Goal: Transaction & Acquisition: Register for event/course

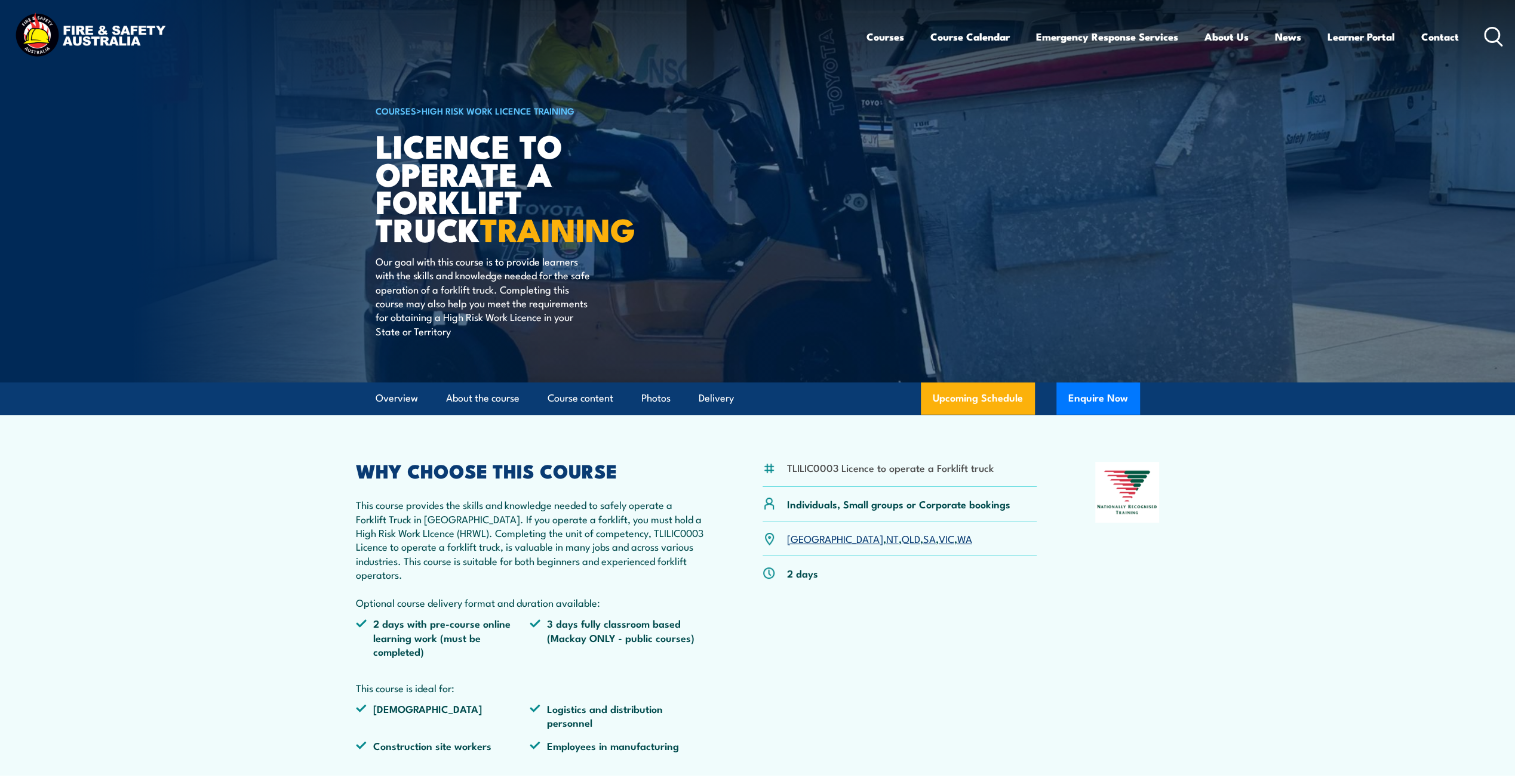
scroll to position [60, 0]
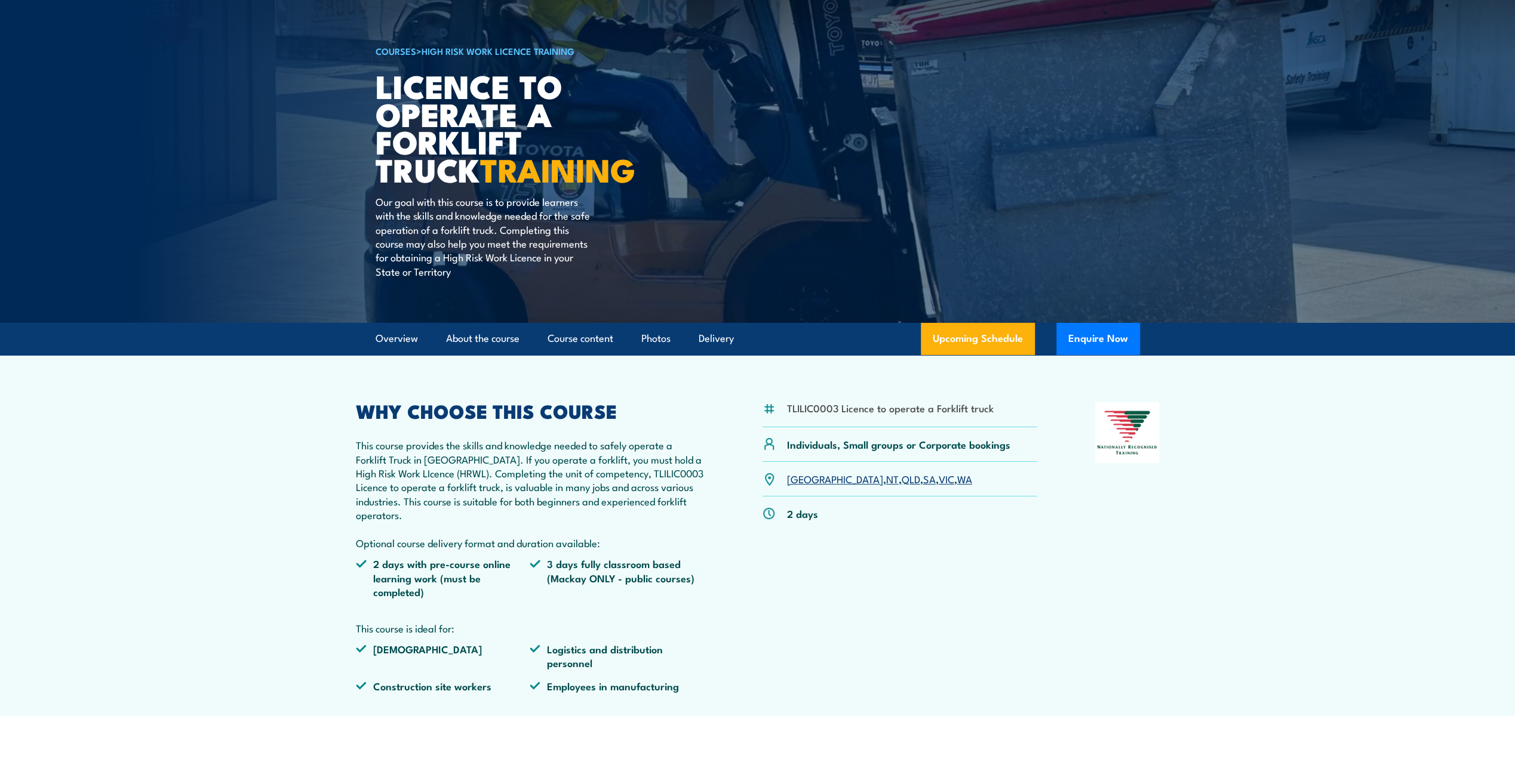
click at [957, 477] on link "WA" at bounding box center [964, 478] width 15 height 14
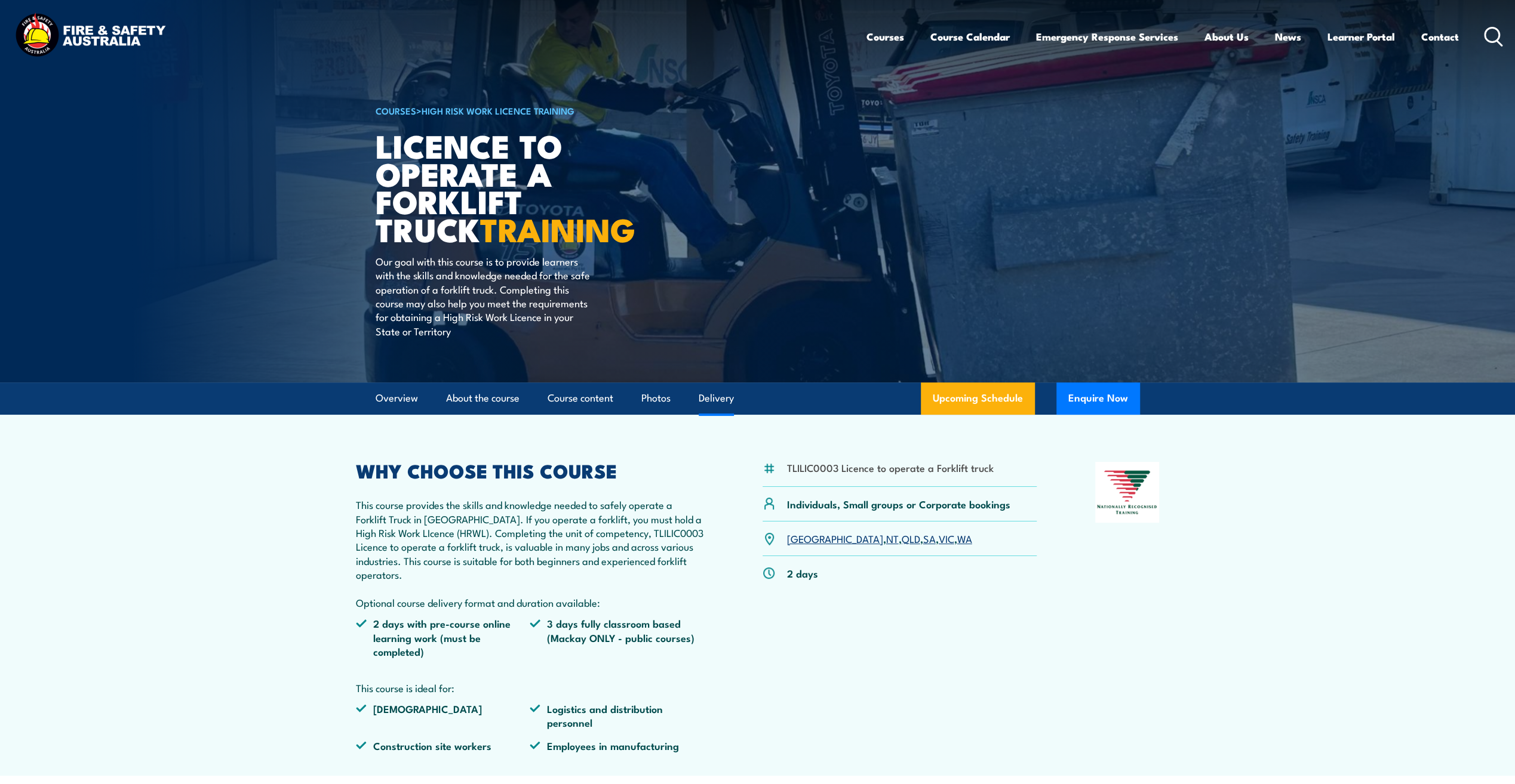
click at [729, 397] on link "Delivery" at bounding box center [717, 398] width 35 height 32
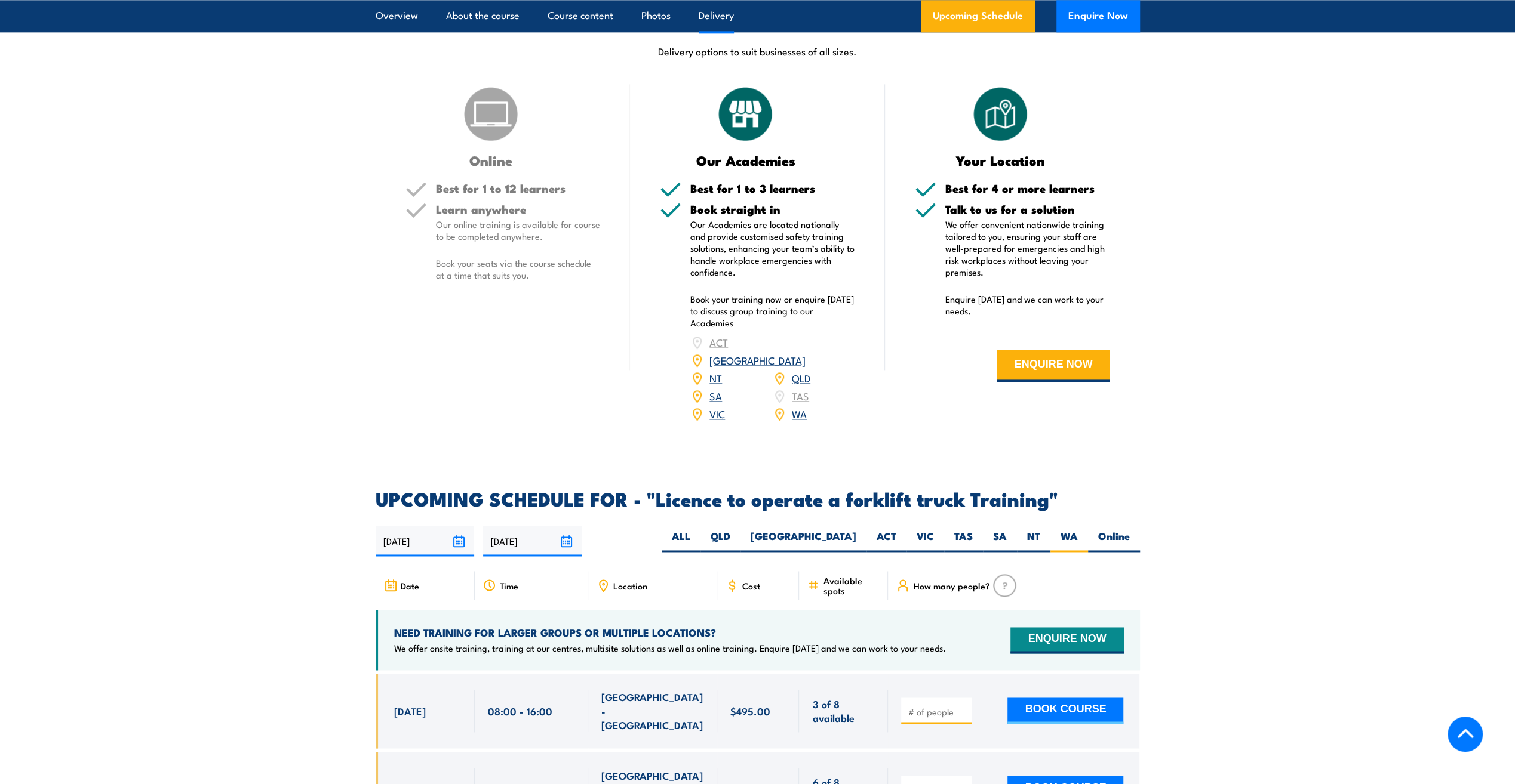
scroll to position [1583, 0]
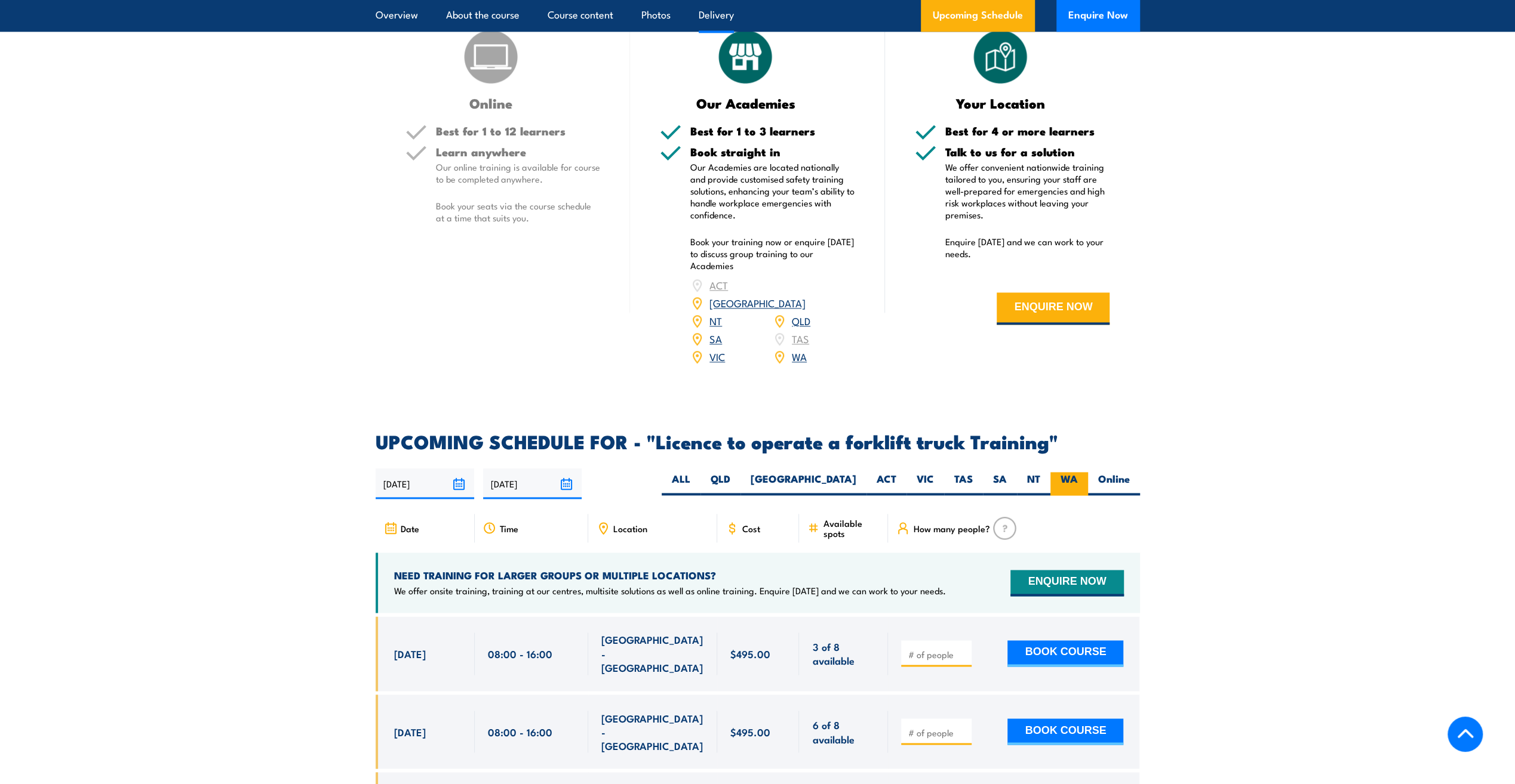
click at [1071, 472] on label "WA" at bounding box center [1069, 484] width 38 height 24
click at [1078, 472] on input "WA" at bounding box center [1082, 476] width 8 height 8
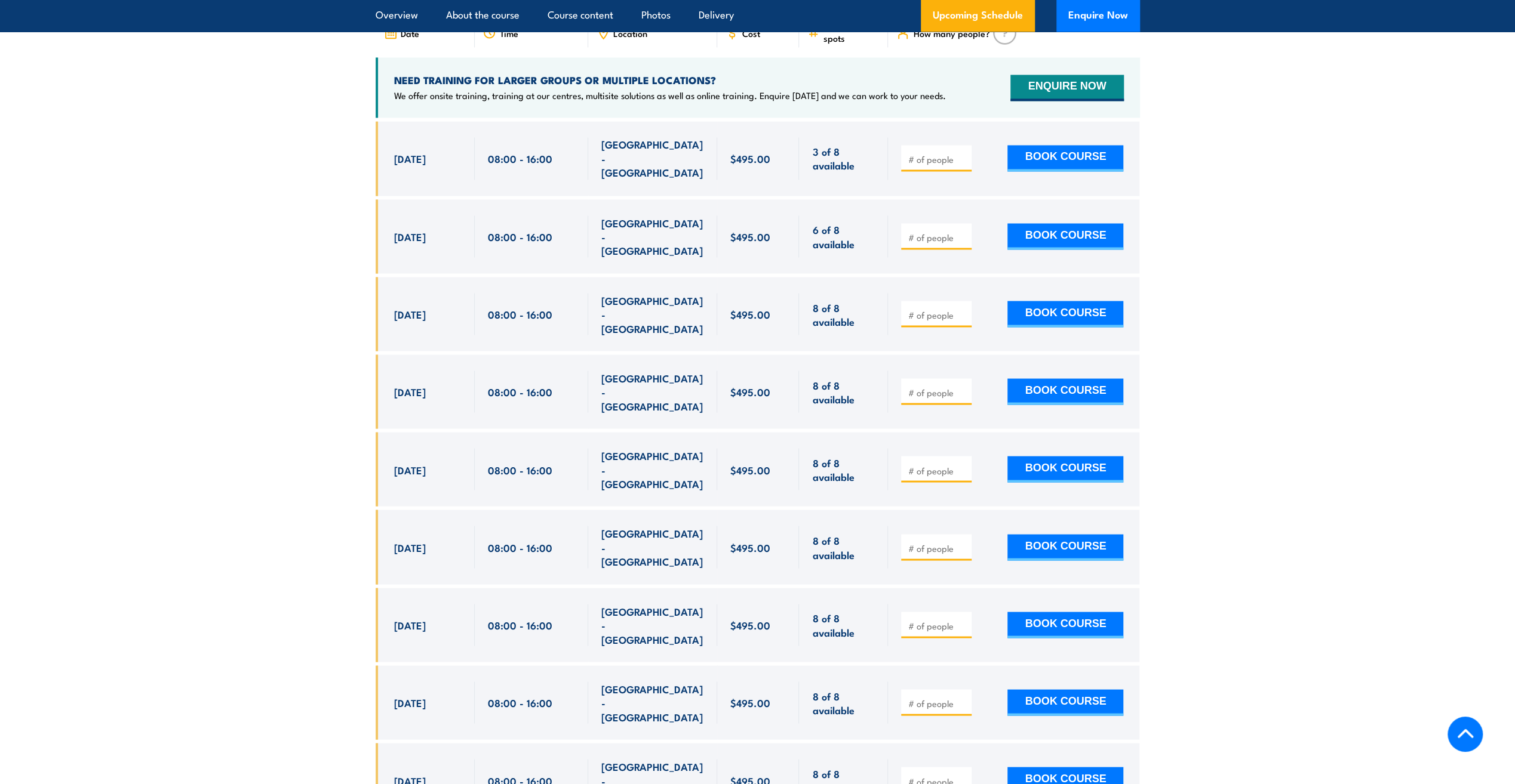
scroll to position [1941, 0]
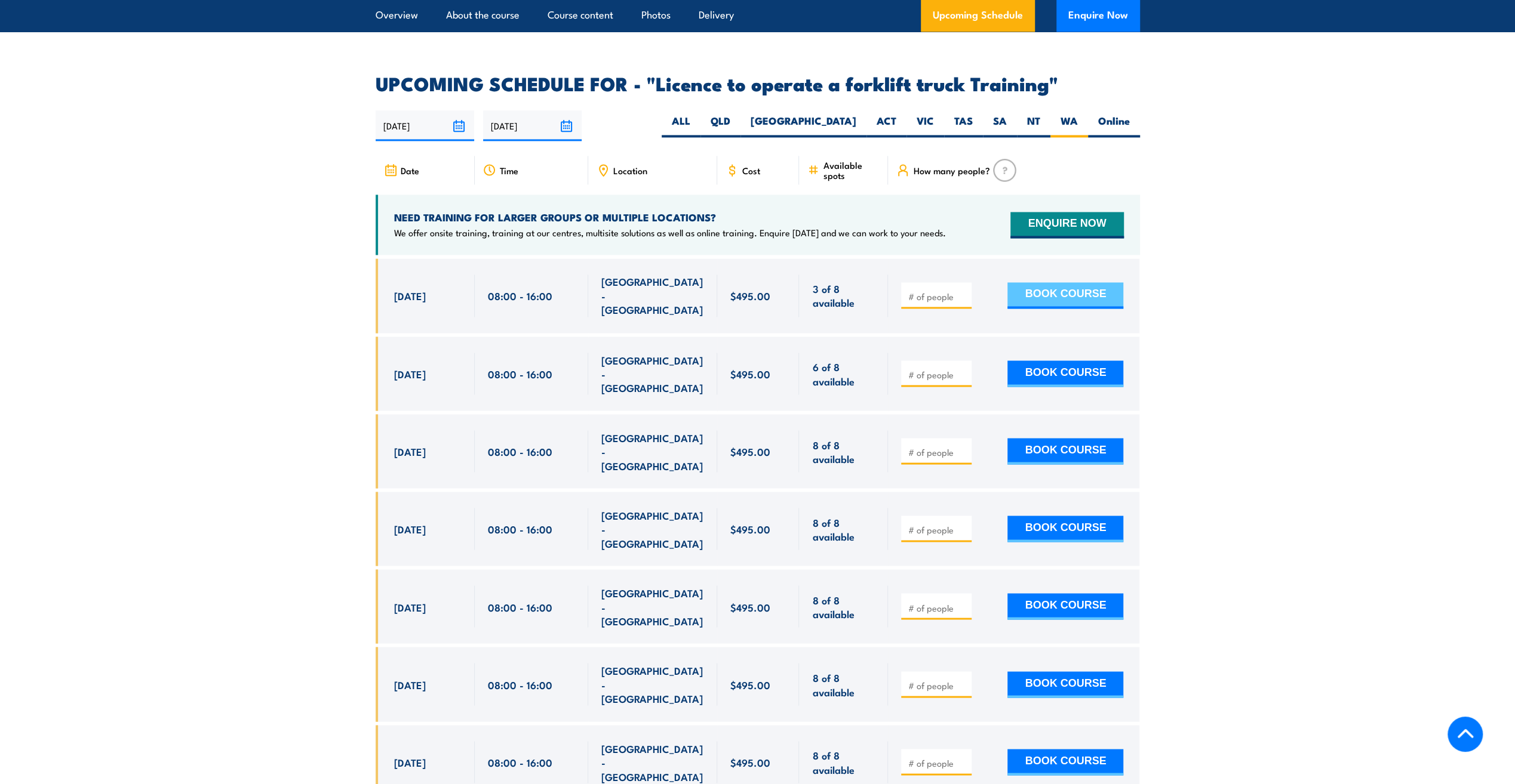
click at [1066, 282] on button "BOOK COURSE" at bounding box center [1065, 296] width 116 height 27
click at [1284, 280] on section "UPCOMING SCHEDULE FOR - "Licence to operate a forklift truck Training" 11/08/20…" at bounding box center [757, 523] width 1515 height 898
type input "1"
click at [960, 291] on input "1" at bounding box center [937, 296] width 60 height 12
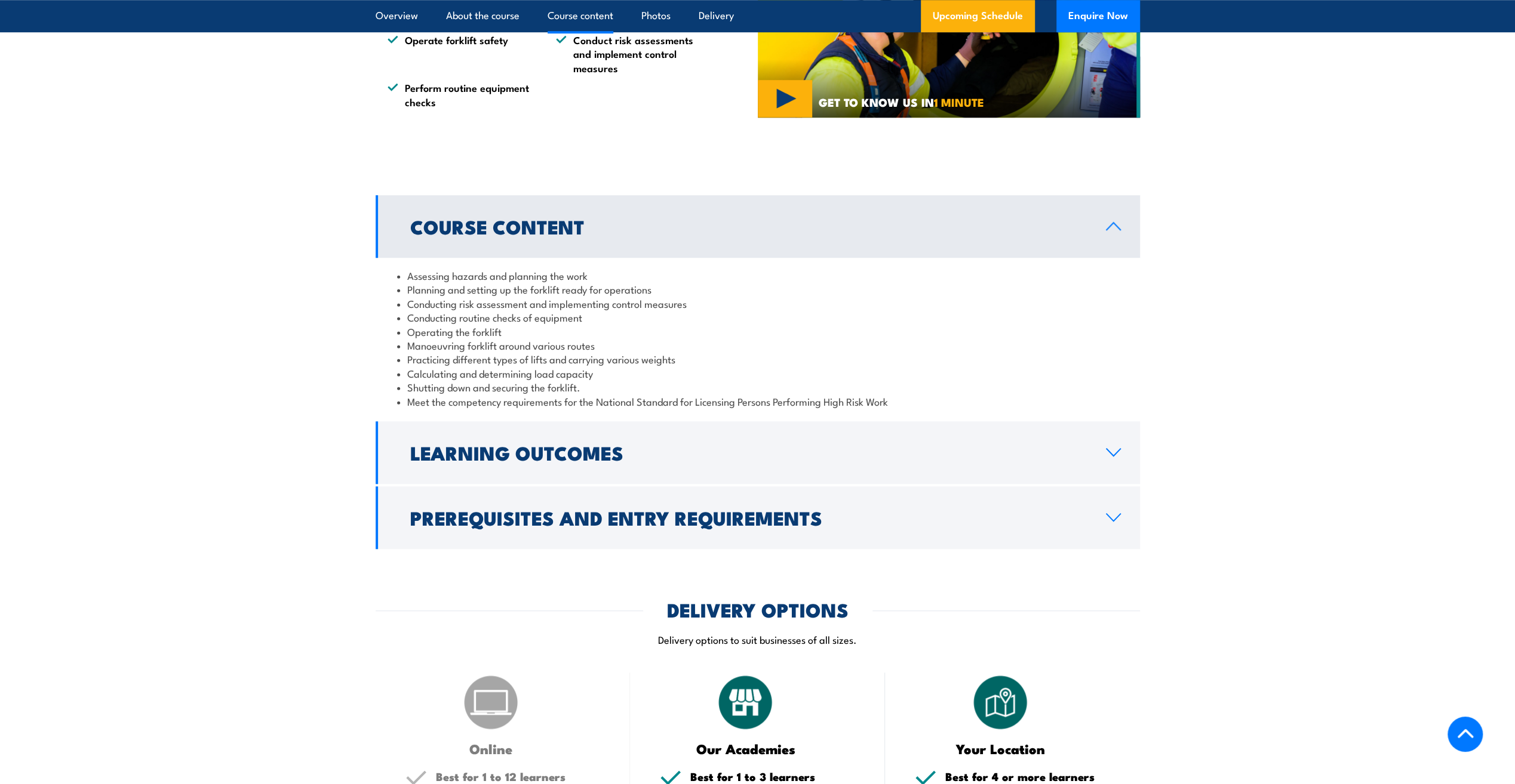
scroll to position [867, 0]
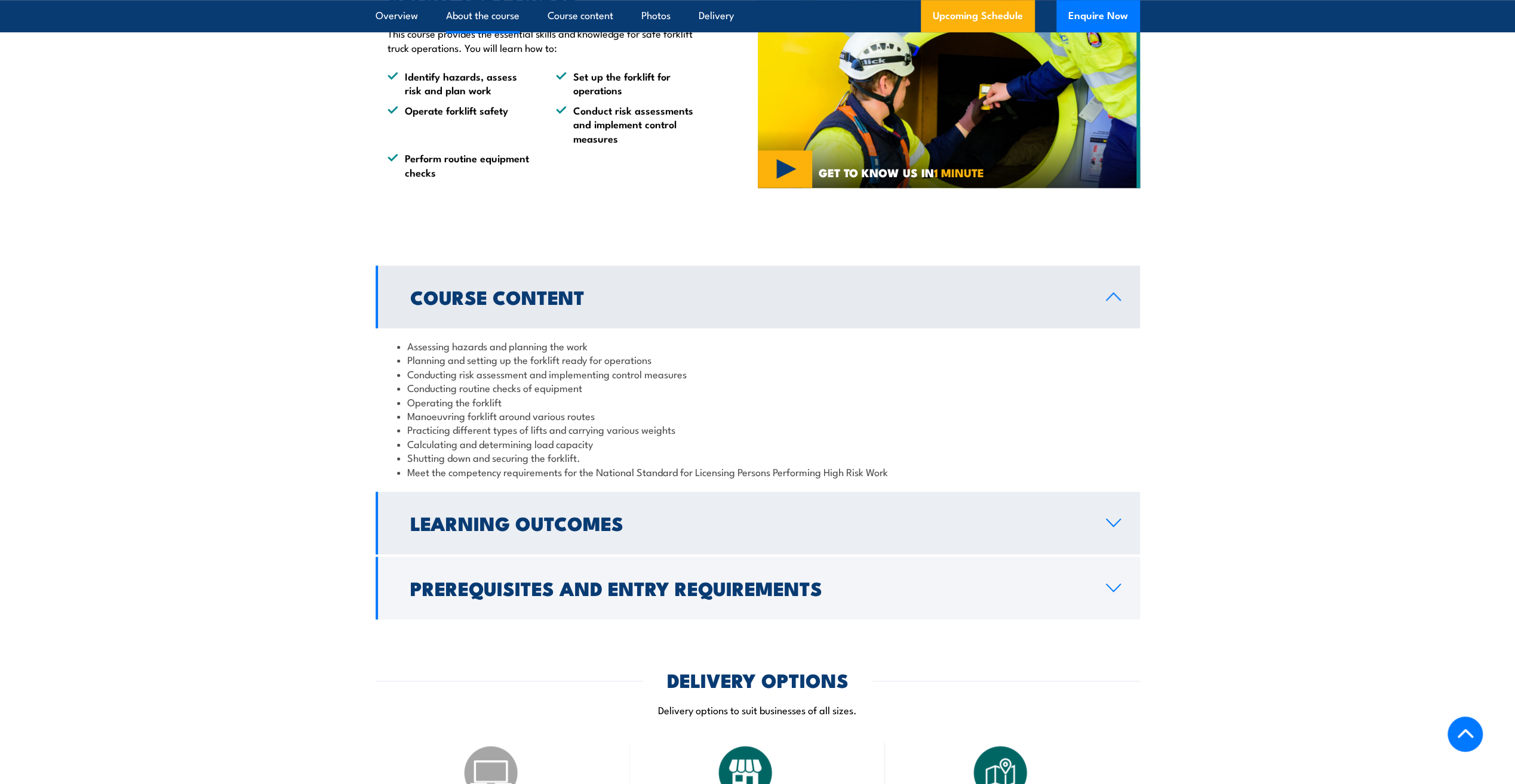
click at [1110, 524] on icon at bounding box center [1114, 523] width 14 height 7
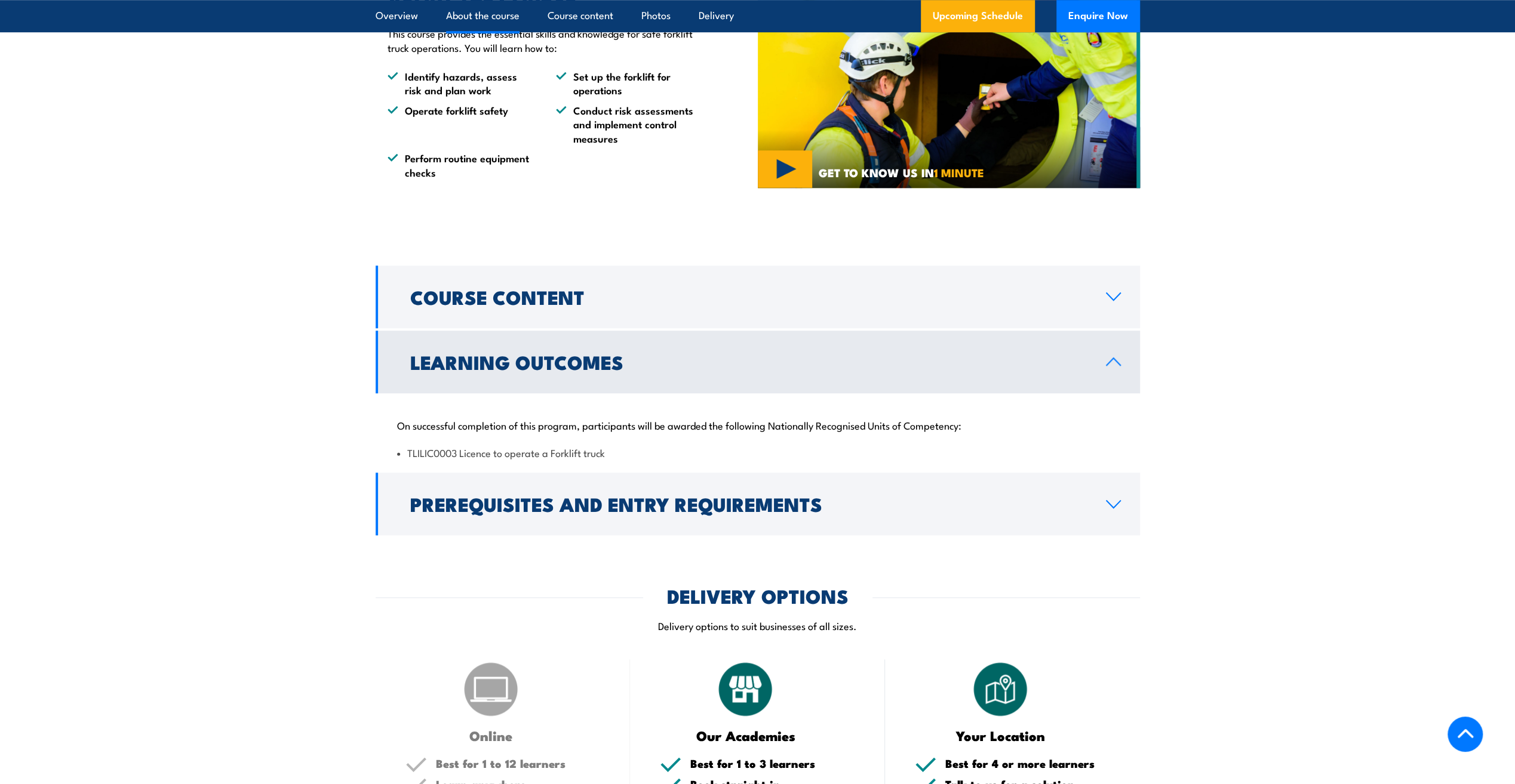
click at [1111, 354] on link "Learning Outcomes" at bounding box center [758, 361] width 765 height 63
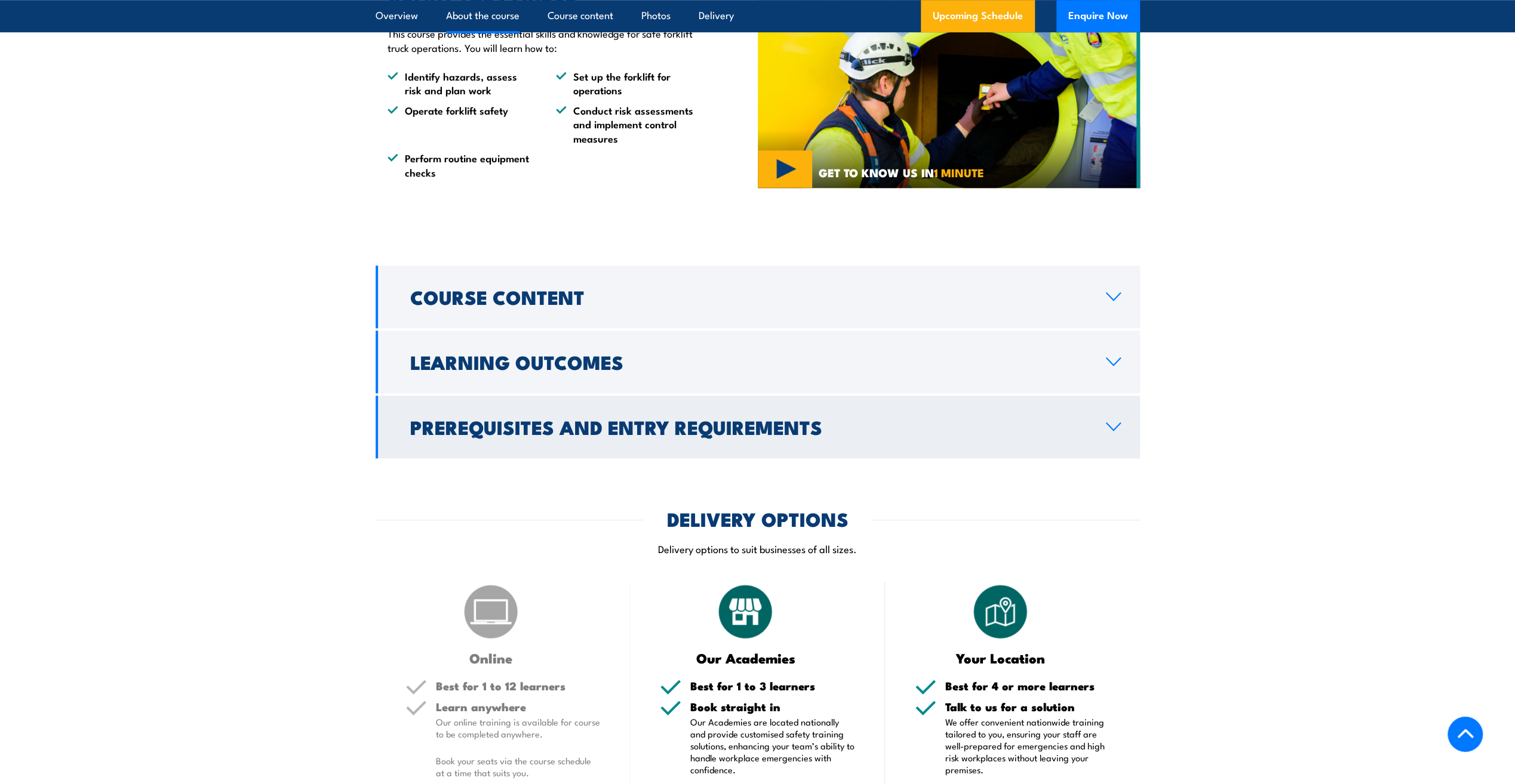
click at [1110, 438] on link "Prerequisites and Entry Requirements" at bounding box center [758, 427] width 765 height 63
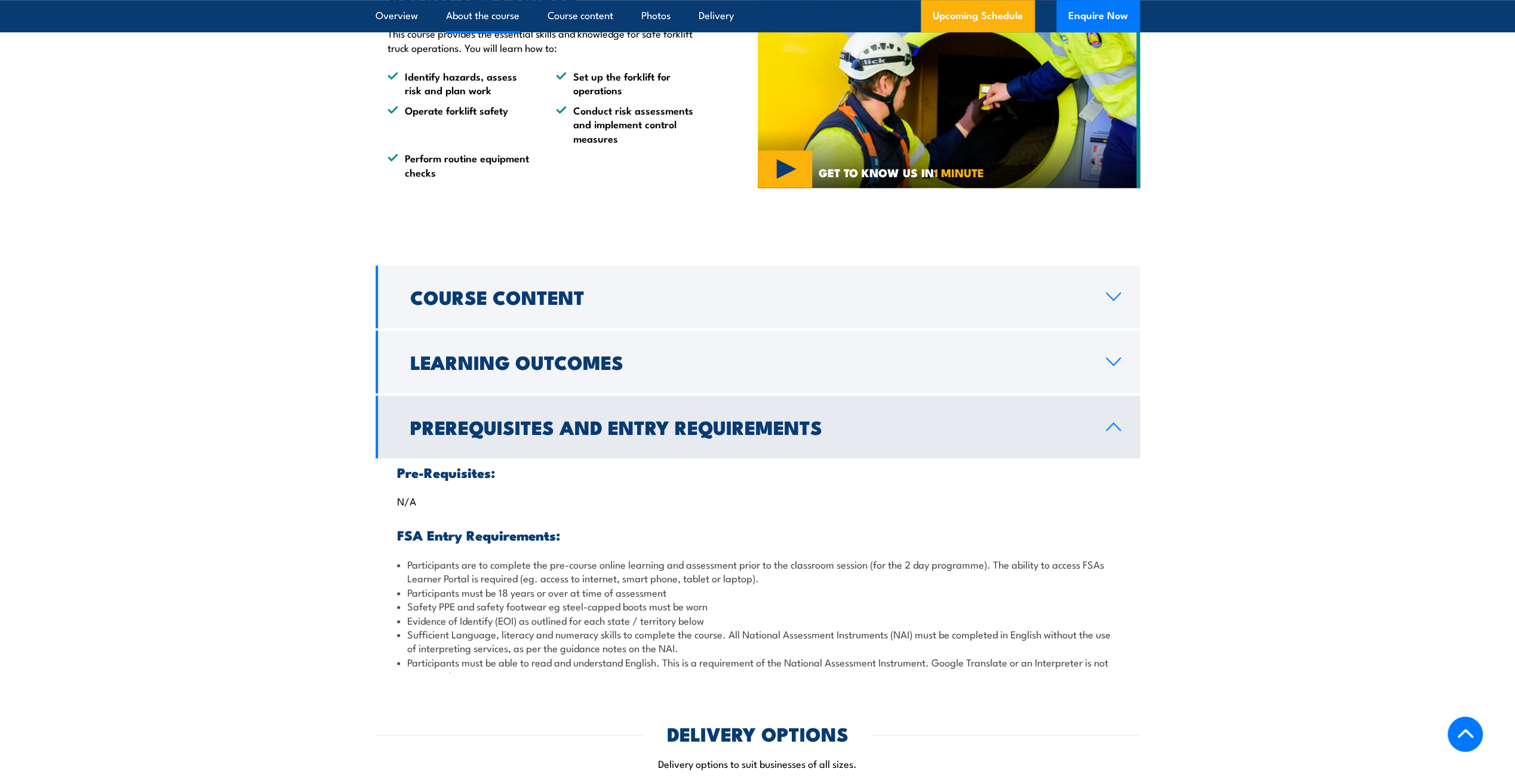
click at [1109, 440] on link "Prerequisites and Entry Requirements" at bounding box center [758, 427] width 765 height 63
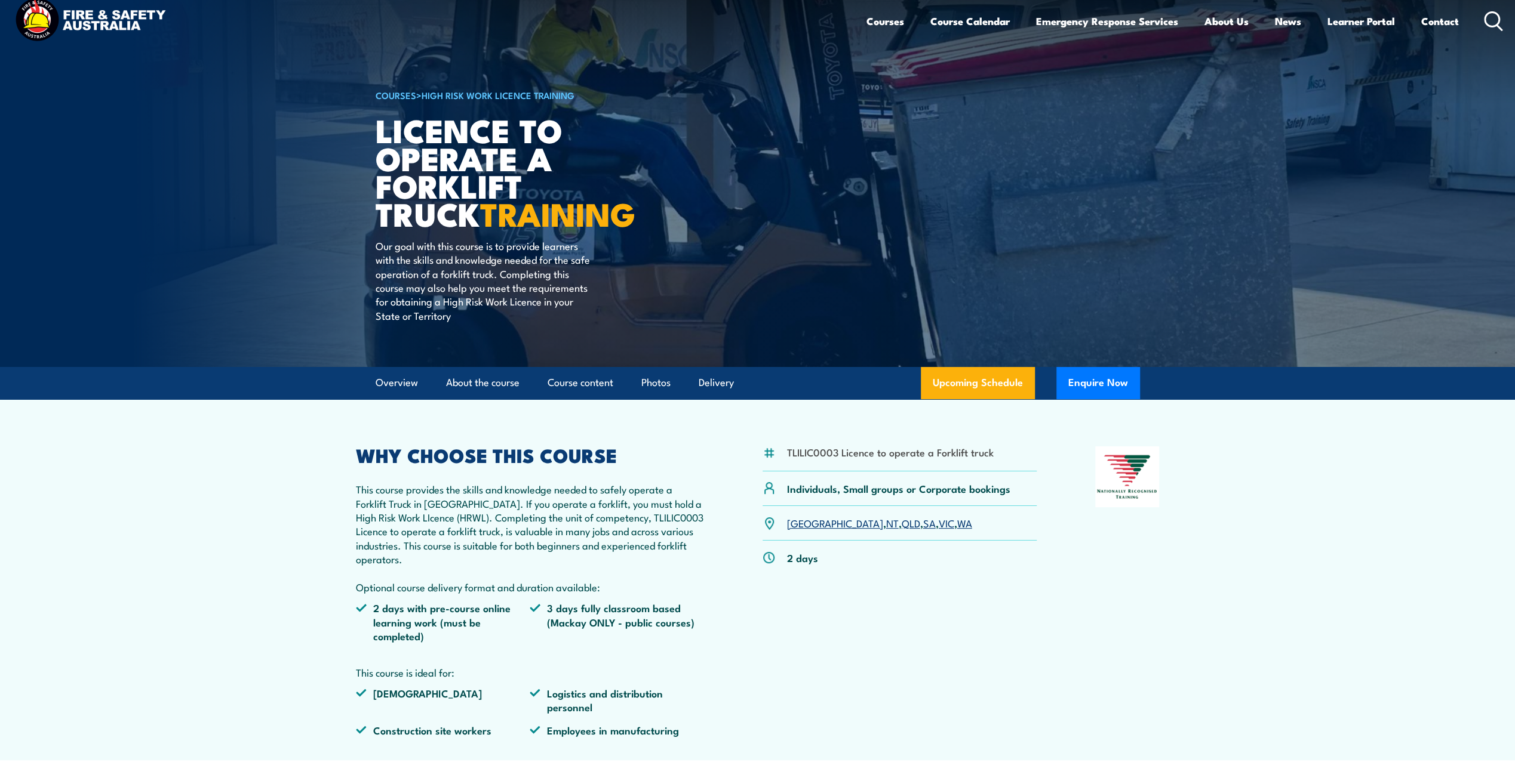
scroll to position [0, 0]
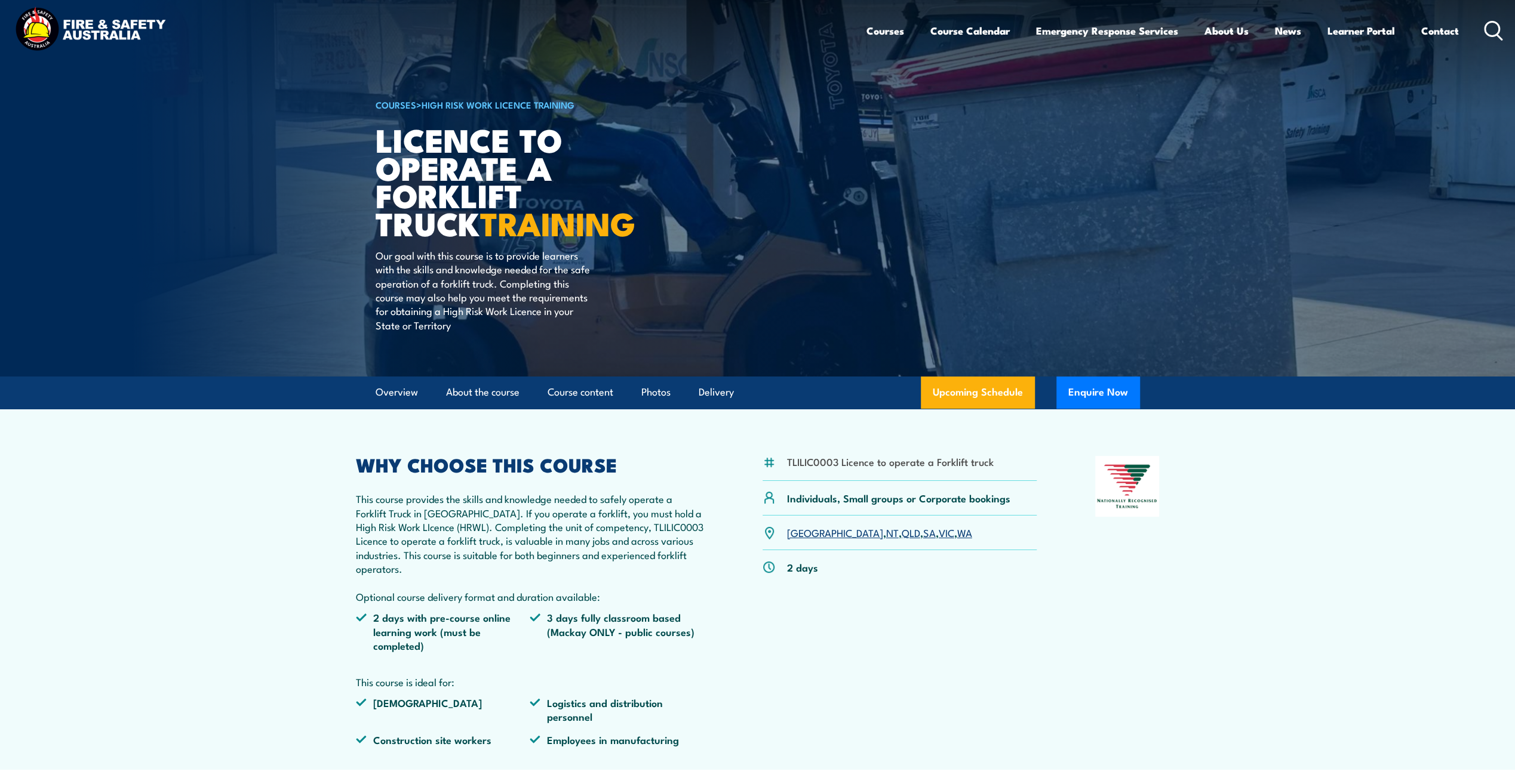
scroll to position [1, 0]
